Goal: Task Accomplishment & Management: Use online tool/utility

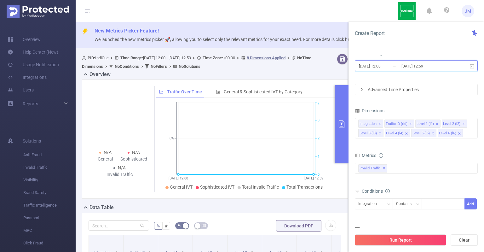
click at [472, 66] on icon at bounding box center [472, 66] width 6 height 6
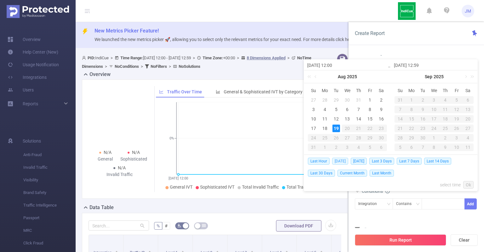
click at [342, 160] on span "[DATE]" at bounding box center [340, 160] width 16 height 7
type input "[DATE] 00:00"
type input "[DATE] 23:59"
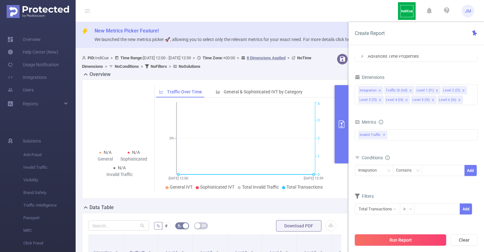
click at [418, 241] on button "Run Report" at bounding box center [399, 239] width 91 height 11
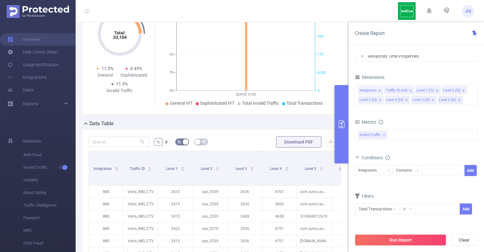
scroll to position [126, 0]
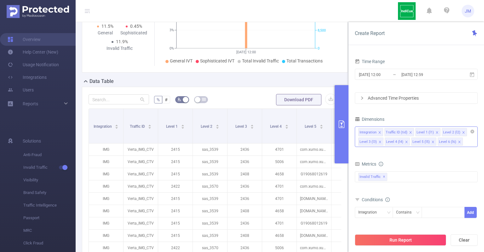
click at [231, 141] on icon "icon: close" at bounding box center [432, 141] width 2 height 2
click at [231, 239] on button "Run Report" at bounding box center [399, 239] width 91 height 11
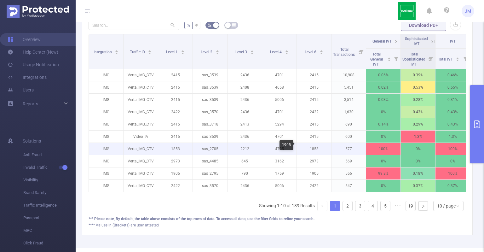
scroll to position [184, 0]
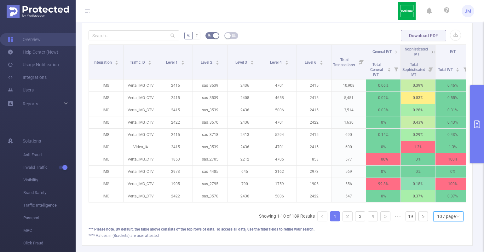
click at [231, 221] on div "10 / page" at bounding box center [446, 215] width 19 height 9
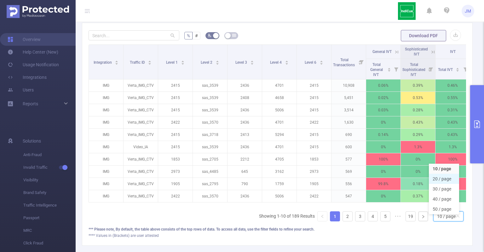
click at [231, 181] on li "20 / page" at bounding box center [443, 178] width 30 height 10
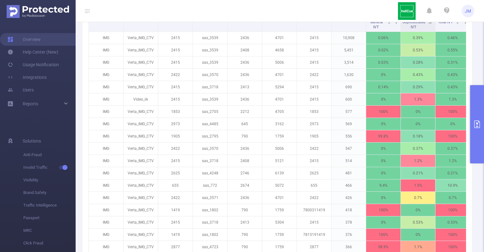
scroll to position [348, 0]
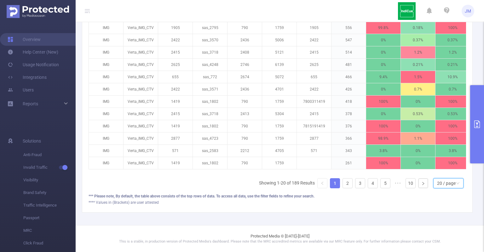
click at [231, 181] on div "20 / page" at bounding box center [446, 182] width 19 height 9
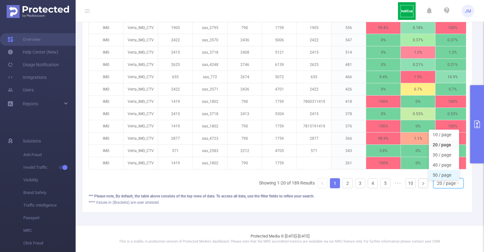
click at [231, 172] on li "50 / page" at bounding box center [443, 175] width 30 height 10
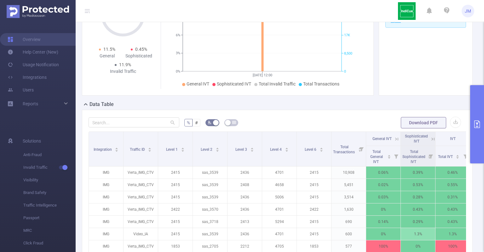
scroll to position [85, 0]
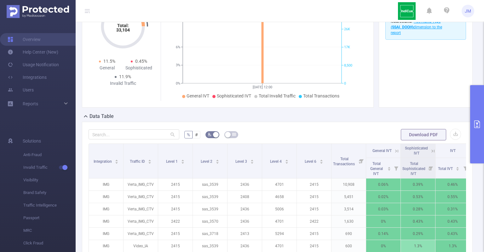
click at [231, 116] on button "primary" at bounding box center [477, 124] width 14 height 78
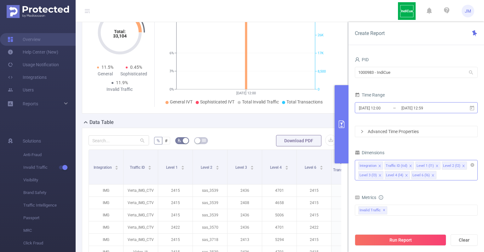
click at [231, 108] on input "[DATE] 12:59" at bounding box center [425, 108] width 51 height 8
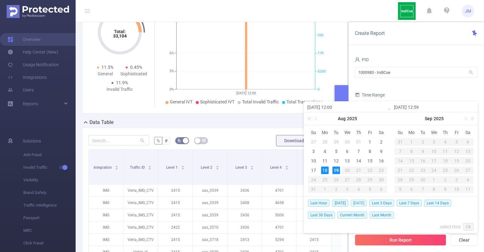
click at [231, 201] on span "[DATE]" at bounding box center [358, 202] width 16 height 7
type input "2025-08-18 00:00"
type input "2025-08-18 23:59"
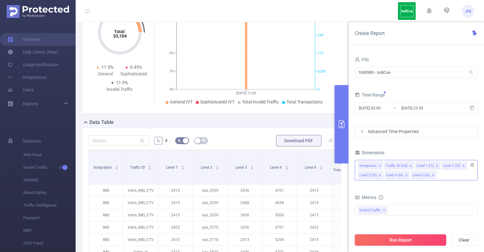
click at [231, 240] on button "Run Report" at bounding box center [399, 239] width 91 height 11
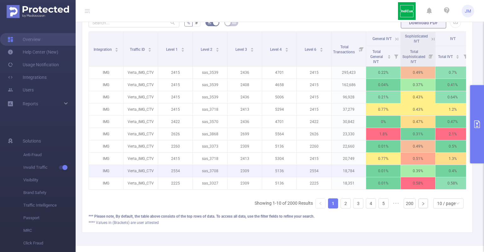
scroll to position [211, 0]
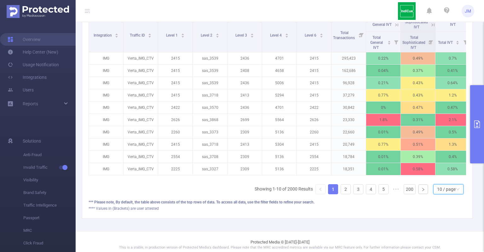
click at [231, 194] on div "10 / page" at bounding box center [446, 188] width 19 height 9
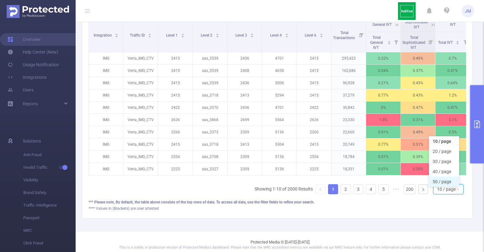
click at [231, 185] on li "50 / page" at bounding box center [443, 181] width 30 height 10
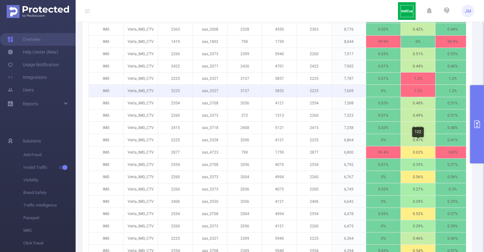
scroll to position [715, 0]
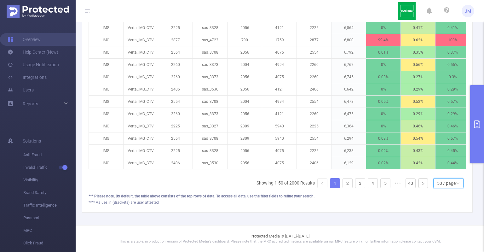
click at [231, 135] on button "primary" at bounding box center [477, 124] width 14 height 78
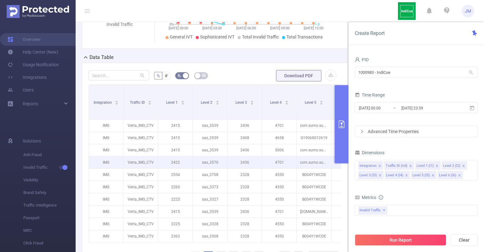
scroll to position [210, 0]
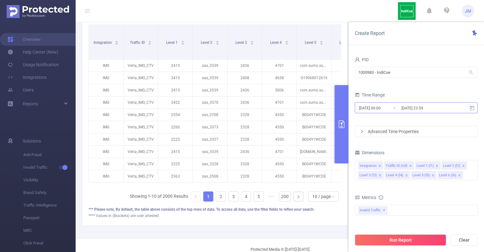
click at [445, 108] on input "[DATE] 23:59" at bounding box center [425, 108] width 51 height 8
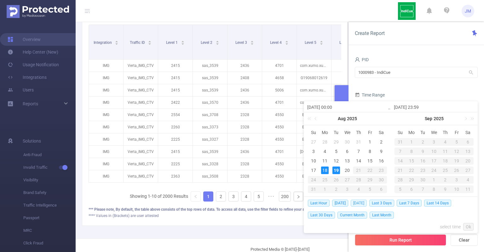
click at [357, 202] on span "[DATE]" at bounding box center [358, 202] width 16 height 7
type input "2025-08-18 00:00"
type input "2025-08-18 23:59"
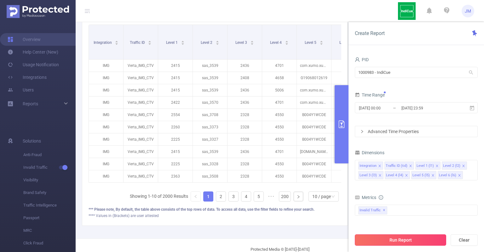
click at [390, 240] on button "Run Report" at bounding box center [399, 239] width 91 height 11
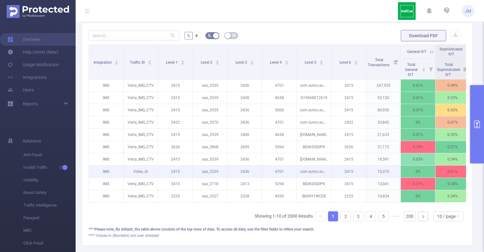
scroll to position [226, 0]
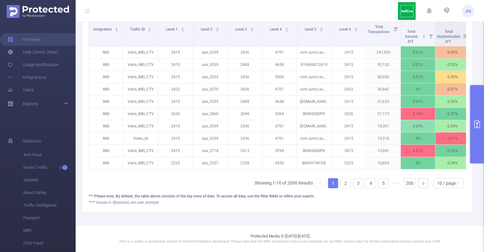
click at [479, 117] on button "primary" at bounding box center [477, 124] width 14 height 78
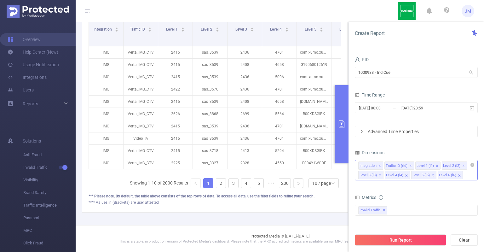
click at [432, 173] on icon "icon: close" at bounding box center [432, 174] width 3 height 3
click at [450, 112] on input "2025-08-18 23:59" at bounding box center [425, 108] width 51 height 8
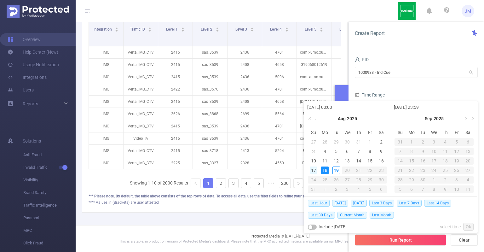
click at [313, 170] on div "17" at bounding box center [313, 170] width 8 height 8
drag, startPoint x: 335, startPoint y: 171, endPoint x: 312, endPoint y: 171, distance: 23.3
click at [312, 171] on tr "17 18 19 20 21 22 23" at bounding box center [347, 169] width 79 height 9
click at [314, 170] on div "17" at bounding box center [313, 170] width 8 height 8
type input "2025-08-17 00:00"
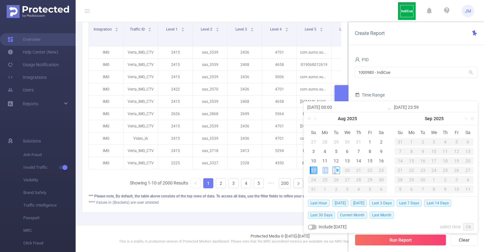
type input "2025-08-17 23:59"
type input "2025-08-17 00:00"
type input "2025-08-17 23:59"
click at [321, 170] on div "18" at bounding box center [325, 170] width 8 height 8
click at [314, 170] on div "17" at bounding box center [313, 170] width 8 height 8
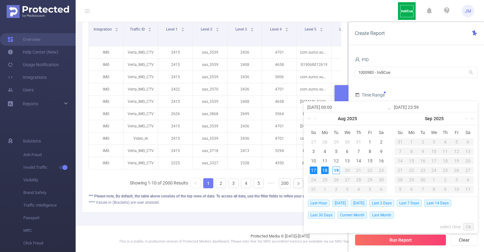
type input "2025-08-18 23:59"
click at [468, 225] on link "Ok" at bounding box center [468, 227] width 10 height 8
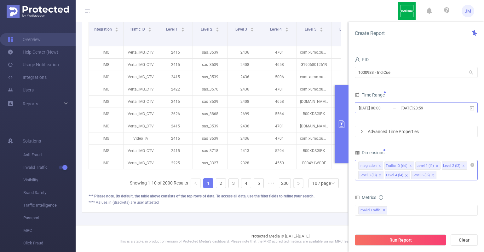
click at [443, 108] on input "2025-08-18 23:59" at bounding box center [425, 108] width 51 height 8
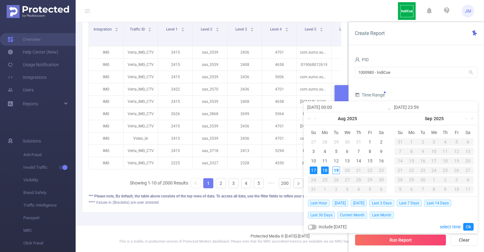
click at [322, 170] on div "18" at bounding box center [325, 170] width 8 height 8
click at [314, 170] on div "17" at bounding box center [313, 170] width 8 height 8
click at [311, 169] on div "17" at bounding box center [313, 170] width 8 height 8
click at [469, 226] on link "Ok" at bounding box center [468, 227] width 10 height 8
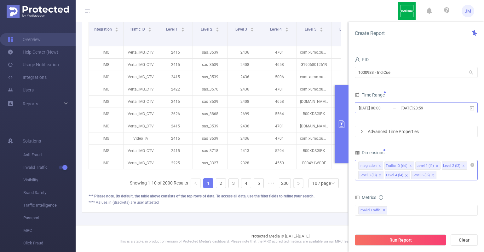
click at [419, 109] on input "2025-08-18 23:59" at bounding box center [425, 108] width 51 height 8
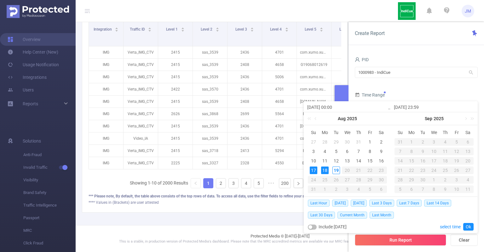
click at [416, 107] on input "2025-08-18 23:59" at bounding box center [434, 107] width 80 height 8
type input "2025-08-17 23:59"
click at [469, 225] on link "Ok" at bounding box center [468, 227] width 10 height 8
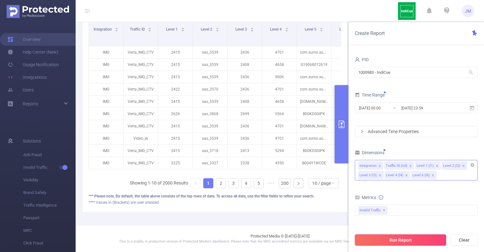
click at [409, 240] on button "Run Report" at bounding box center [399, 239] width 91 height 11
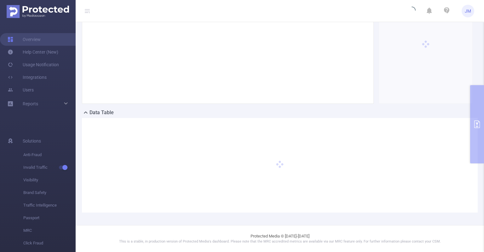
scroll to position [94, 0]
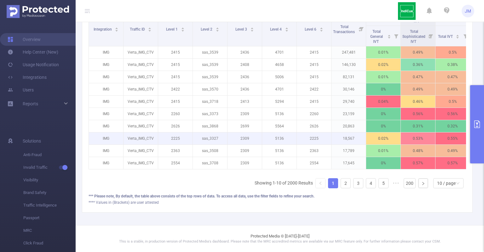
scroll to position [226, 0]
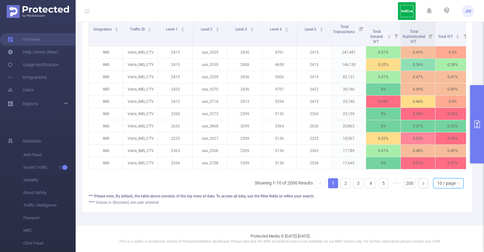
click at [451, 187] on div "10 / page" at bounding box center [448, 183] width 30 height 10
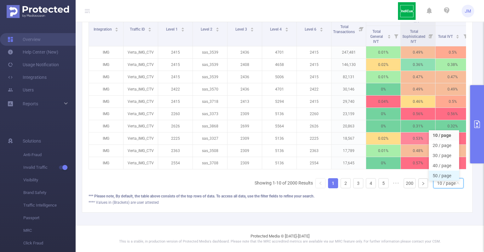
click at [448, 171] on li "50 / page" at bounding box center [443, 175] width 30 height 10
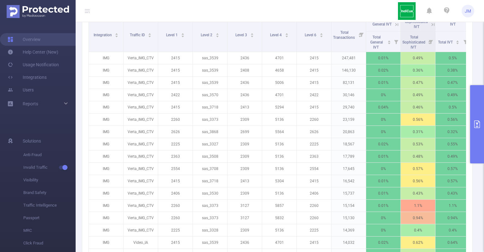
scroll to position [211, 0]
click at [483, 146] on button "primary" at bounding box center [477, 124] width 14 height 78
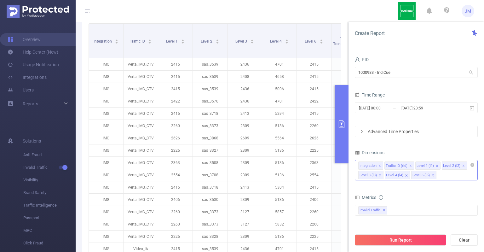
click at [450, 173] on div "Integration Traffic ID (tid) Level 1 (l1) Level 2 (l2) Level 3 (l3) Level 4 (l4…" at bounding box center [415, 170] width 123 height 20
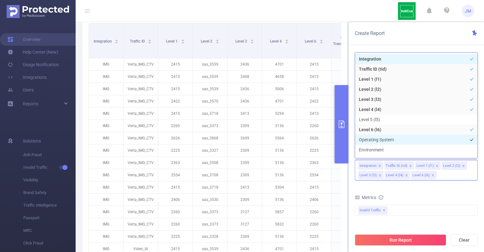
scroll to position [17, 0]
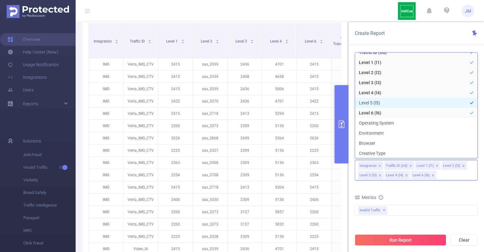
click at [408, 102] on li "Level 5 (l5)" at bounding box center [416, 103] width 122 height 10
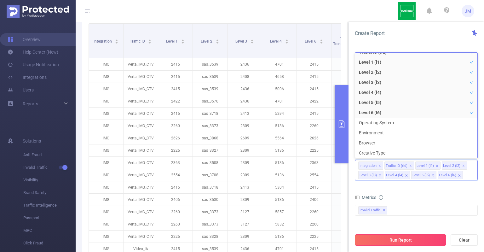
click at [410, 237] on button "Run Report" at bounding box center [399, 239] width 91 height 11
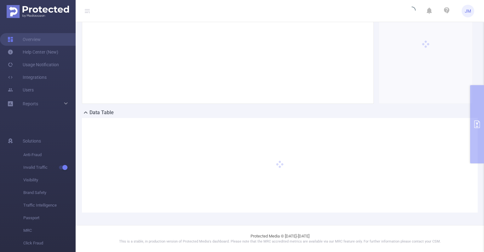
scroll to position [94, 0]
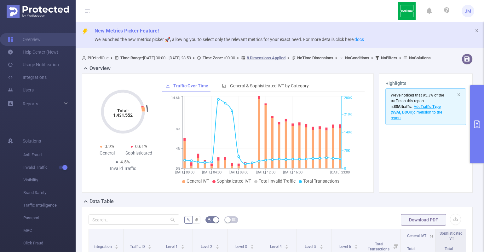
click at [465, 11] on span "JM" at bounding box center [467, 11] width 6 height 13
